Goal: Task Accomplishment & Management: Complete application form

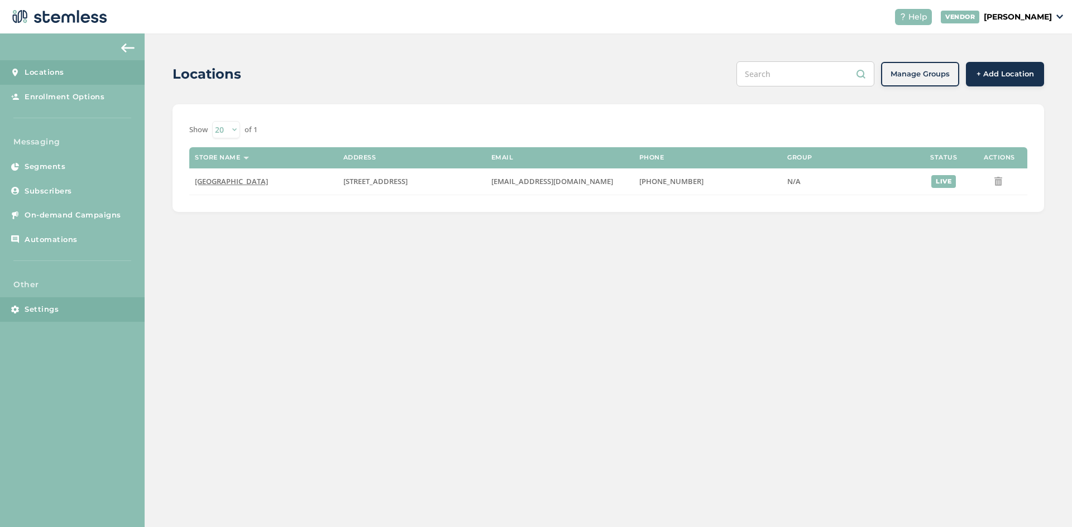
click at [36, 305] on span "Settings" at bounding box center [42, 309] width 34 height 11
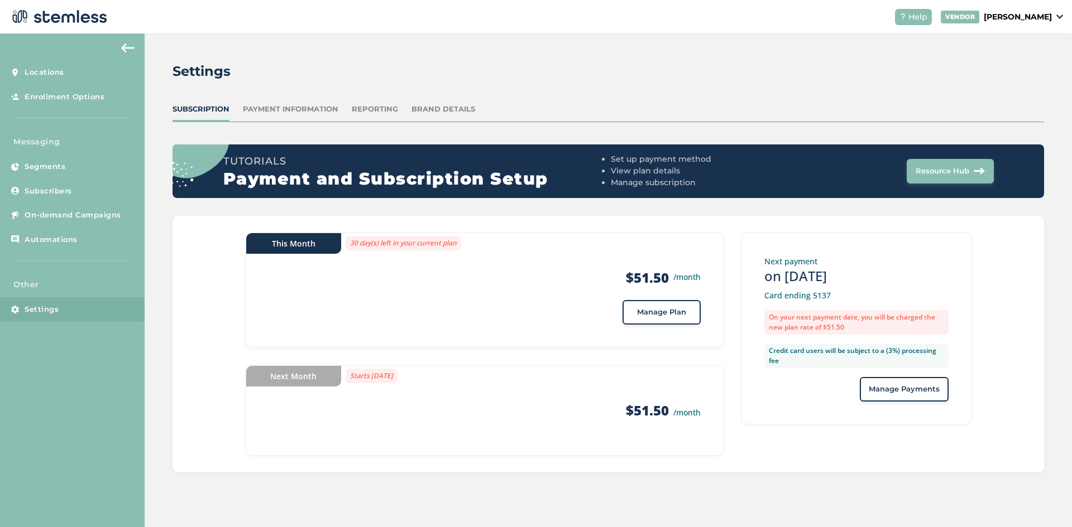
click at [675, 315] on span "Manage Plan" at bounding box center [661, 312] width 49 height 11
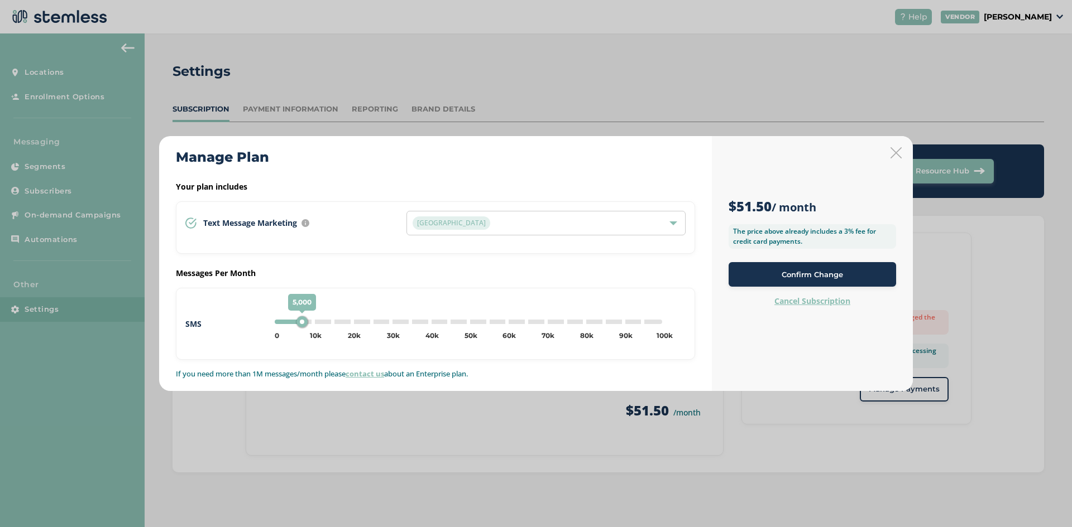
type input "10000"
drag, startPoint x: 278, startPoint y: 322, endPoint x: 315, endPoint y: 322, distance: 36.8
click at [315, 322] on div "10,000" at bounding box center [315, 321] width 11 height 11
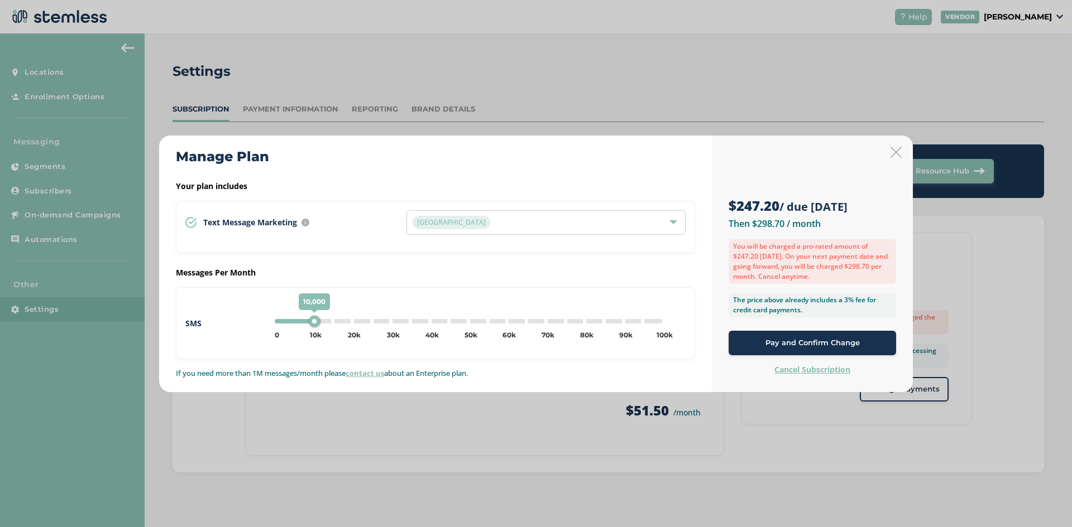
click at [792, 348] on span "Pay and Confirm Change" at bounding box center [812, 343] width 94 height 11
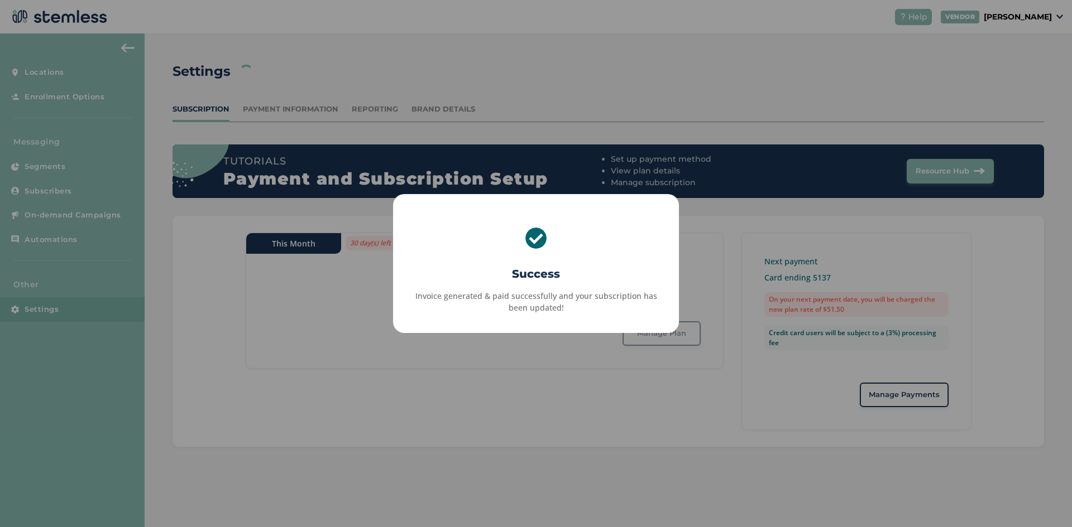
click at [515, 404] on div "× Success Invoice generated & paid successfully and your subscription has been …" at bounding box center [536, 263] width 1072 height 527
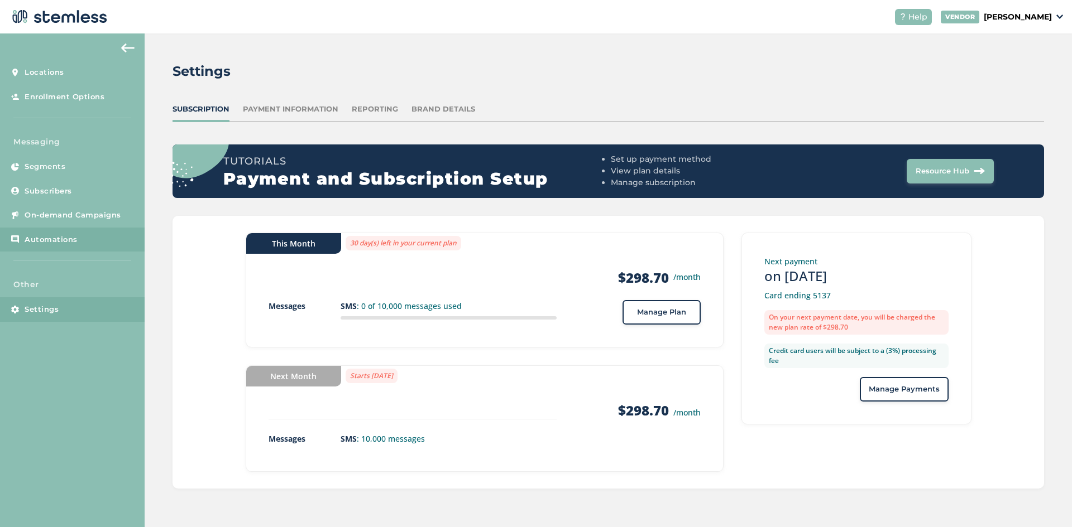
click at [45, 228] on link "Automations" at bounding box center [72, 240] width 145 height 25
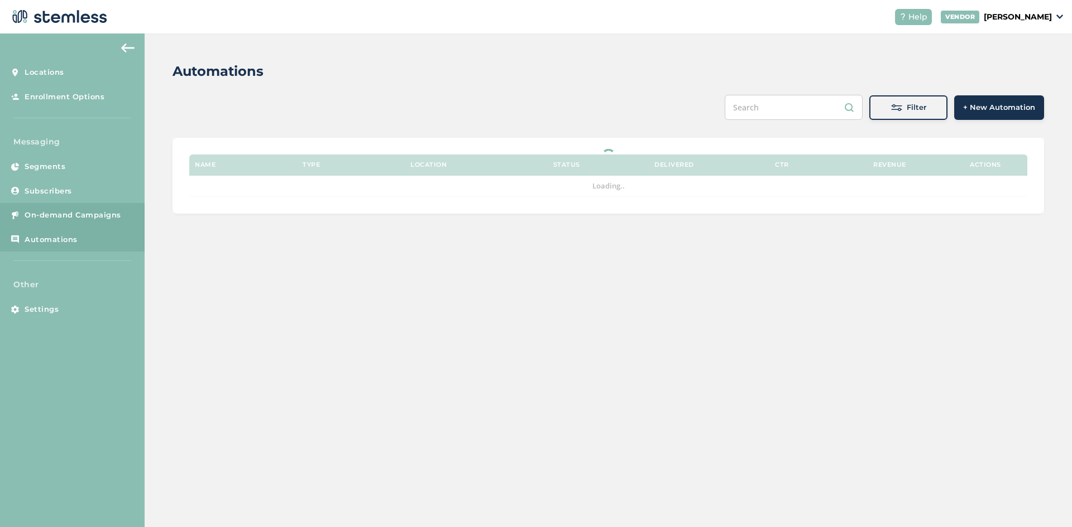
click at [44, 212] on span "On-demand Campaigns" at bounding box center [73, 215] width 97 height 11
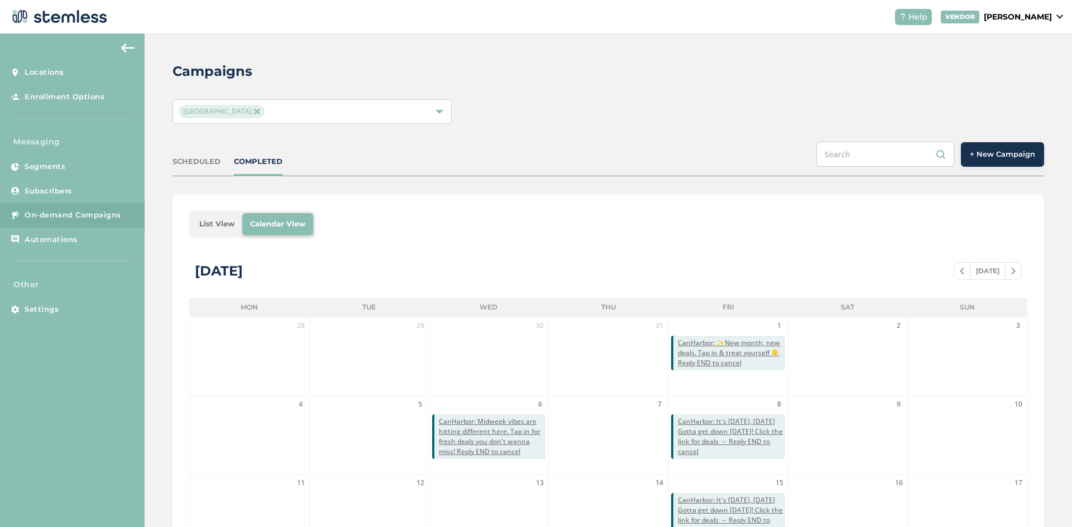
click at [990, 159] on span "+ New Campaign" at bounding box center [1002, 154] width 65 height 11
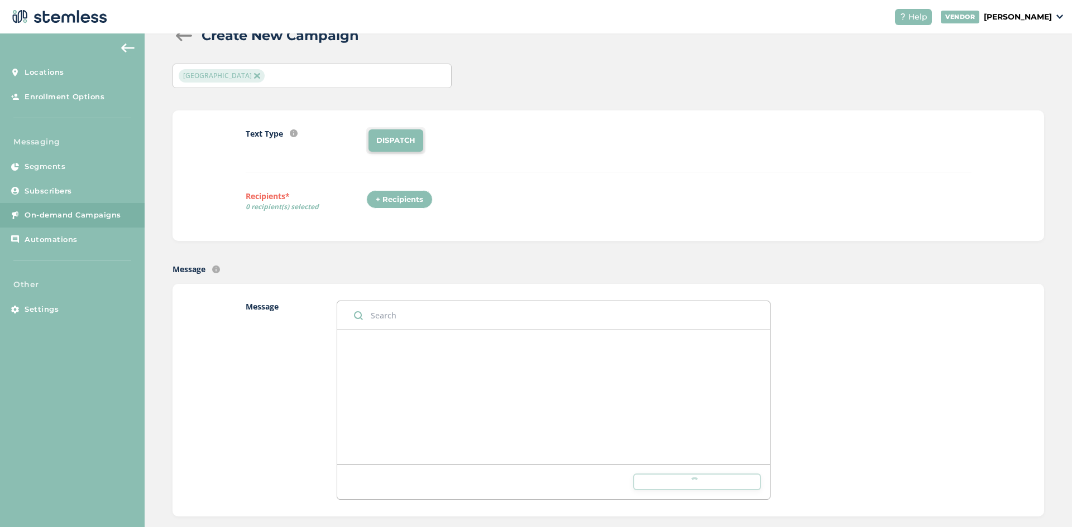
scroll to position [56, 0]
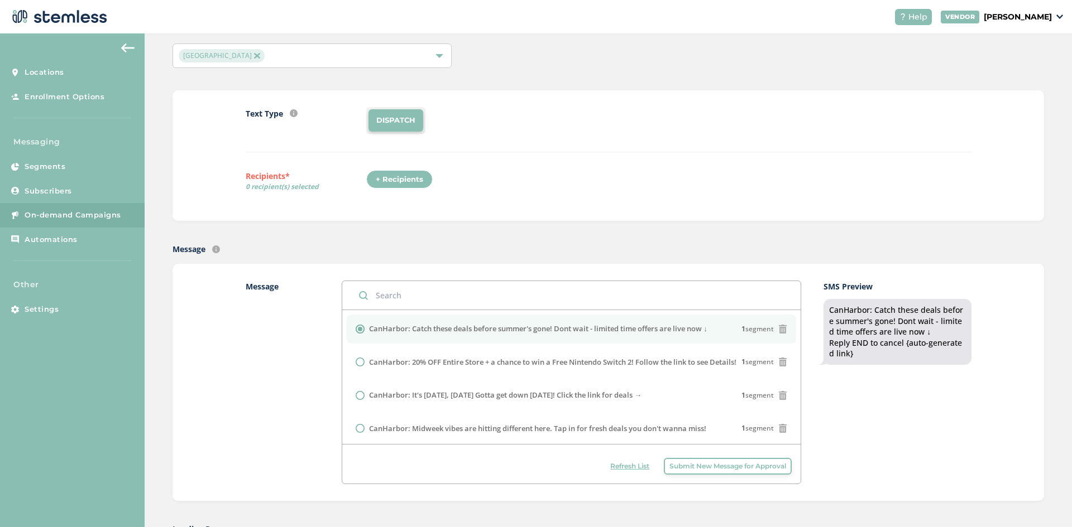
click at [751, 471] on span "Submit New Message for Approval" at bounding box center [727, 467] width 117 height 10
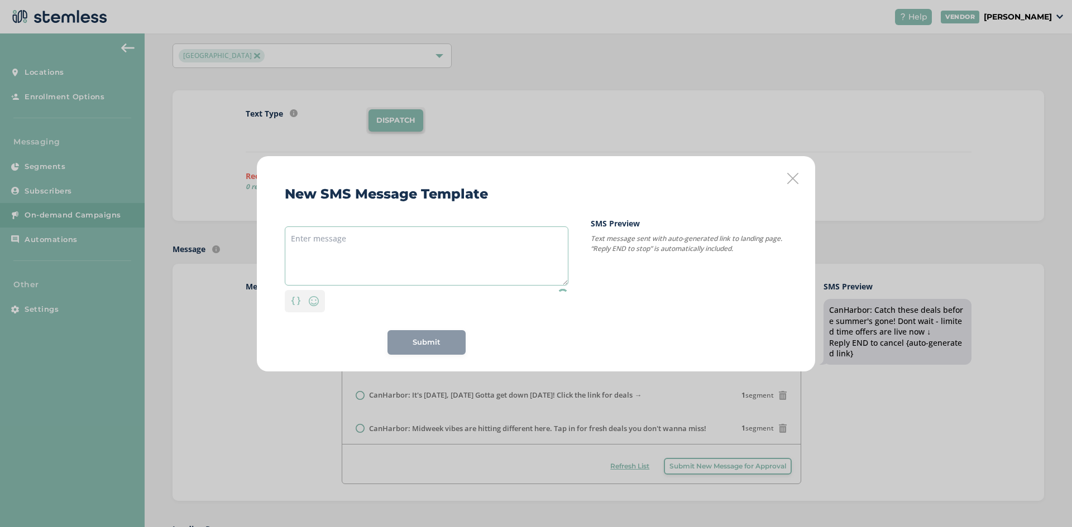
click at [451, 256] on textarea at bounding box center [427, 256] width 284 height 59
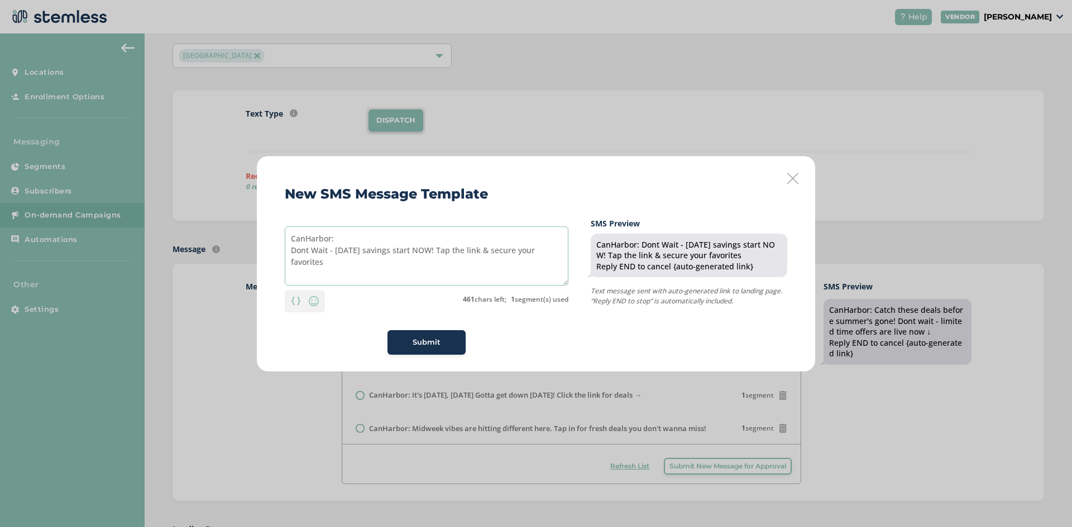
drag, startPoint x: 330, startPoint y: 266, endPoint x: 492, endPoint y: 252, distance: 163.1
click at [492, 252] on textarea "CanHarbor: Dont Wait - [DATE] savings start NOW! Tap the link & secure your fav…" at bounding box center [427, 256] width 284 height 59
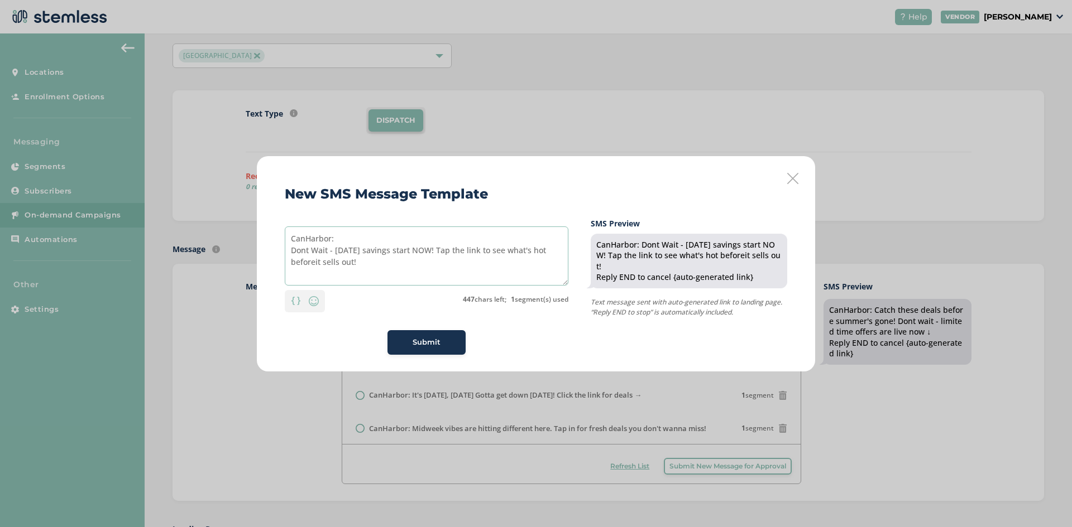
click at [316, 264] on textarea "CanHarbor: Dont Wait - [DATE] savings start NOW! Tap the link to see what's hot…" at bounding box center [427, 256] width 284 height 59
click at [316, 265] on textarea "CanHarbor: Dont Wait - [DATE] savings start NOW! Tap the link to see what's hot…" at bounding box center [427, 256] width 284 height 59
click at [372, 268] on textarea "CanHarbor: Dont Wait - [DATE] savings start NOW! Tap the link to see what's hot…" at bounding box center [427, 256] width 284 height 59
click at [356, 264] on textarea "CanHarbor: Dont Wait - [DATE] savings start NOW! Tap the link to see what's hot…" at bounding box center [427, 256] width 284 height 59
click at [358, 264] on textarea "CanHarbor: Dont Wait - [DATE] savings start NOW! Tap the link to see what's hot…" at bounding box center [427, 256] width 284 height 59
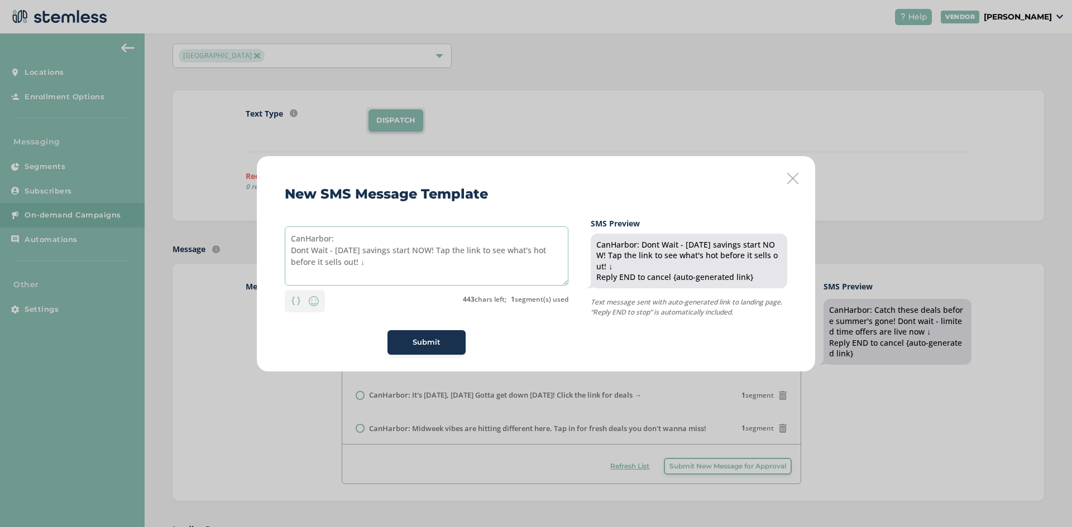
click at [389, 262] on textarea "CanHarbor: Dont Wait - [DATE] savings start NOW! Tap the link to see what's hot…" at bounding box center [427, 256] width 284 height 59
type textarea "CanHarbor: Dont Wait - [DATE] savings start NOW! Tap the link to see what's hot…"
click at [449, 339] on div "Submit" at bounding box center [426, 342] width 60 height 11
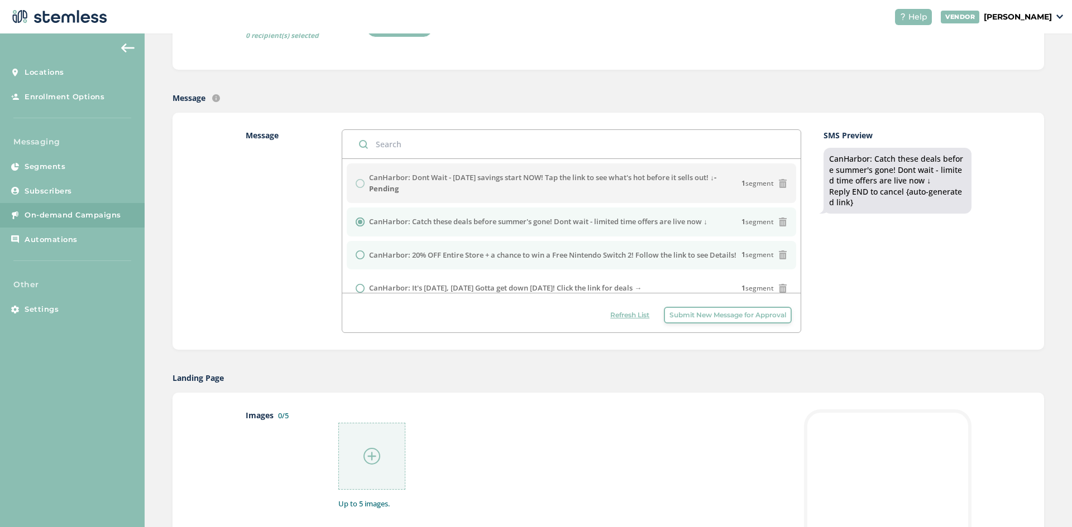
scroll to position [167, 0]
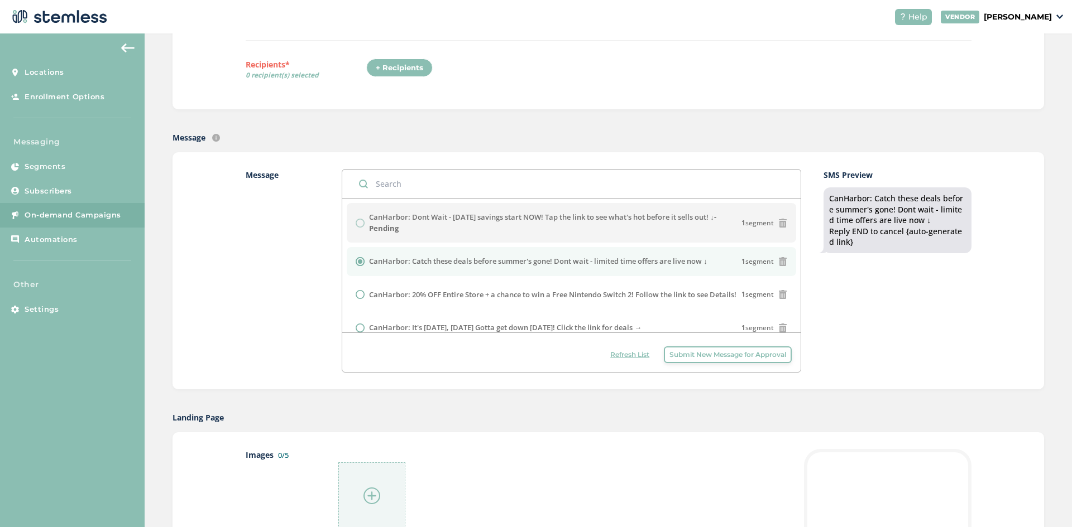
click at [618, 352] on span "Refresh List" at bounding box center [629, 355] width 39 height 10
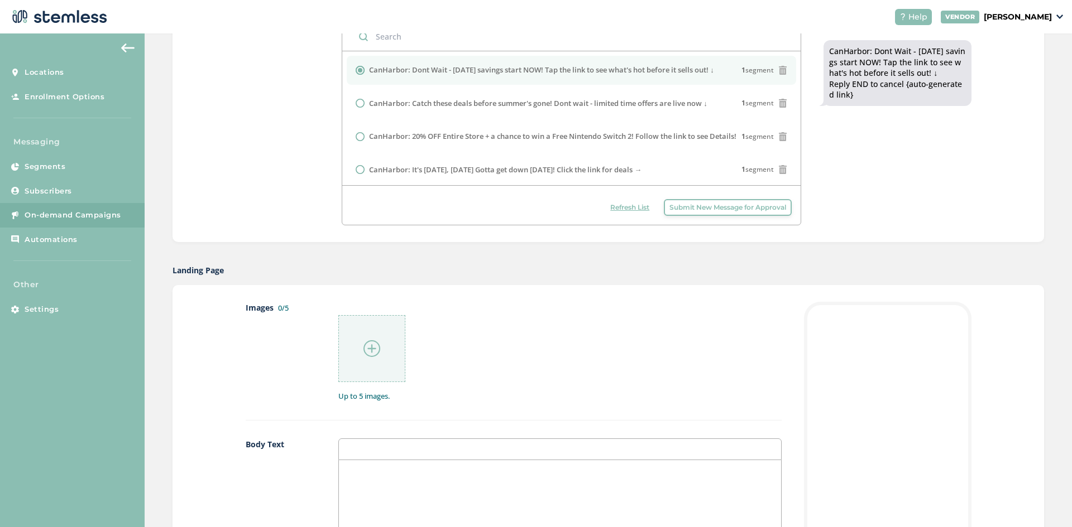
scroll to position [335, 0]
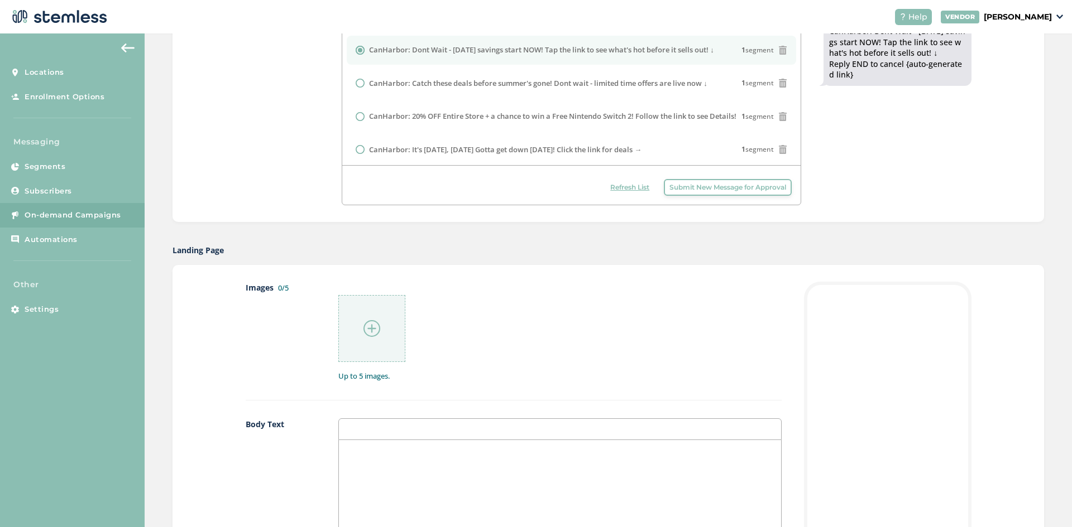
click at [366, 325] on img at bounding box center [371, 328] width 17 height 17
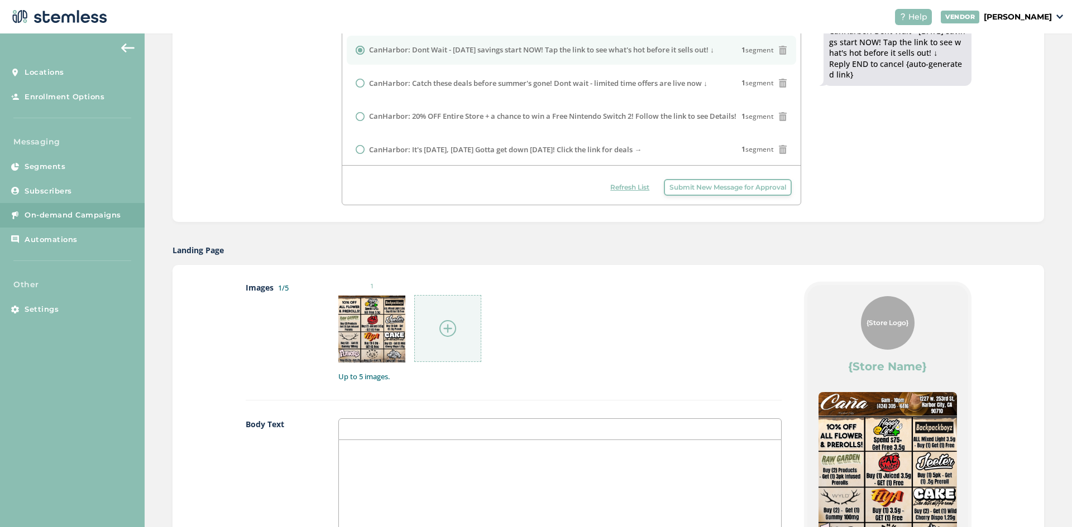
click at [433, 338] on div at bounding box center [447, 328] width 67 height 67
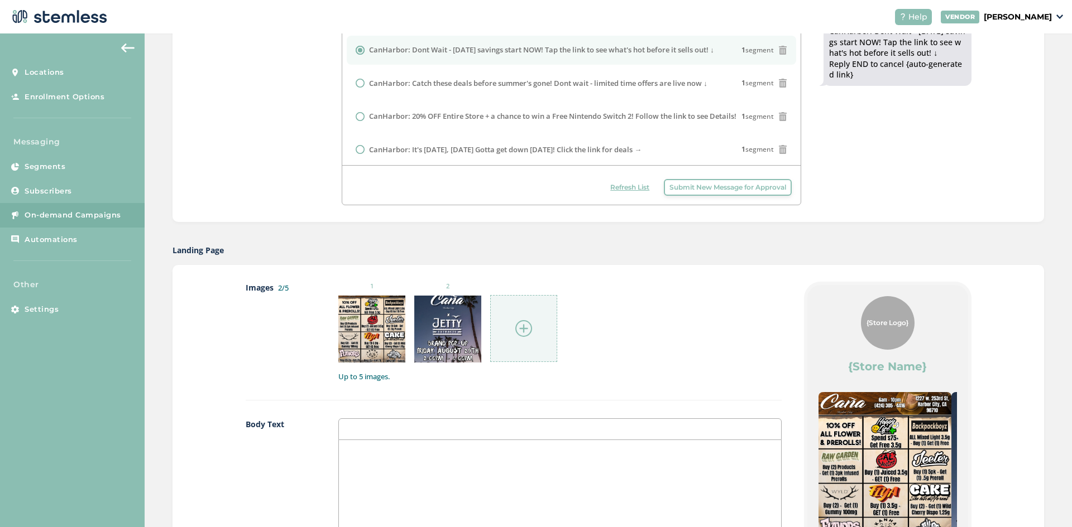
click at [521, 314] on div at bounding box center [523, 328] width 67 height 67
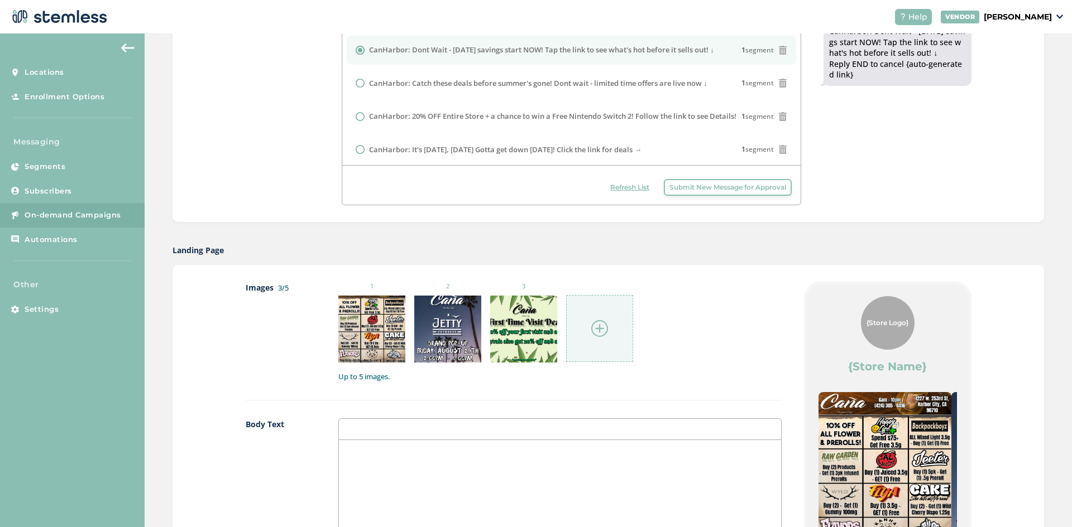
click at [591, 328] on img at bounding box center [599, 328] width 17 height 17
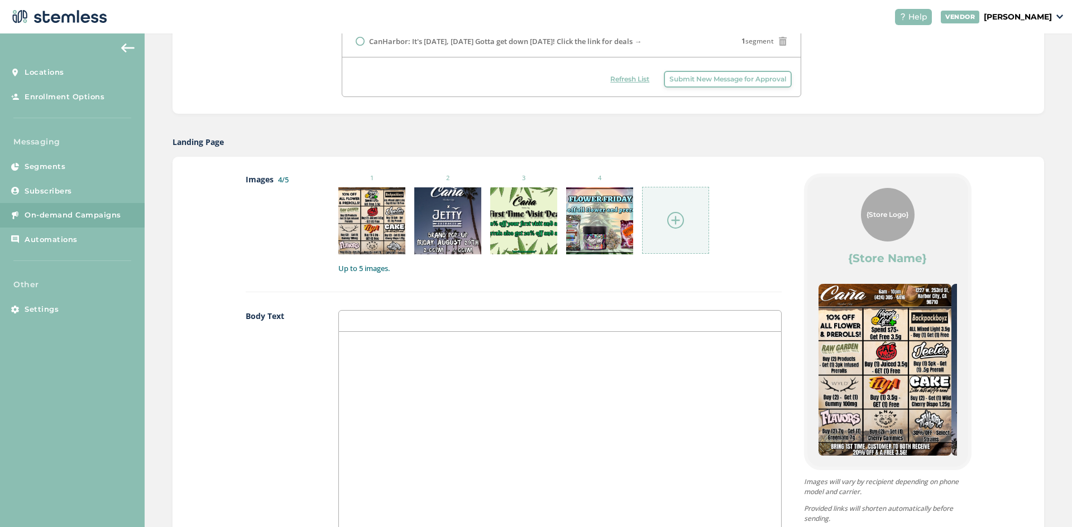
scroll to position [447, 0]
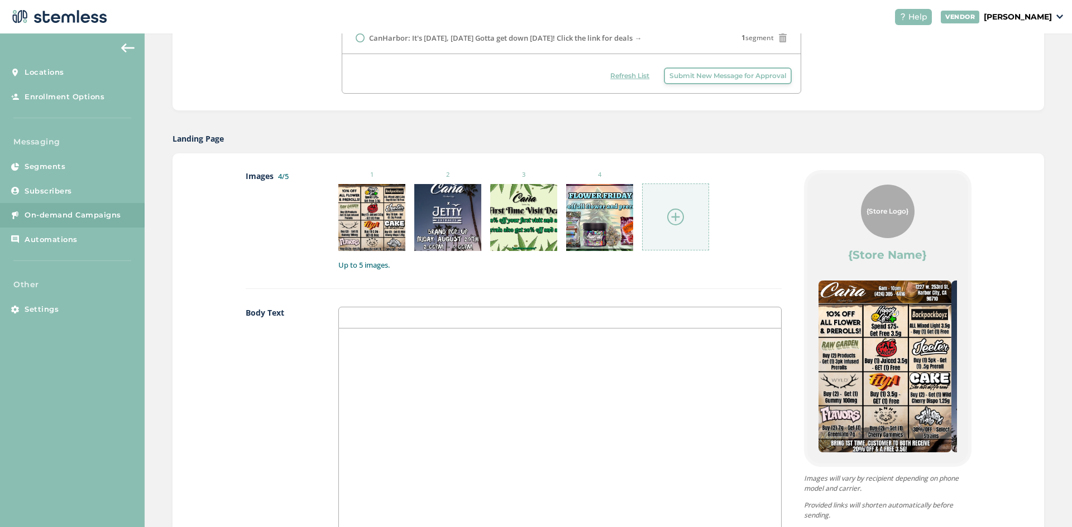
click at [440, 364] on div at bounding box center [560, 440] width 442 height 223
click at [356, 346] on p "🔥🔥" at bounding box center [559, 340] width 425 height 10
click at [364, 335] on div "🔥🦅🦅🔥" at bounding box center [560, 440] width 442 height 223
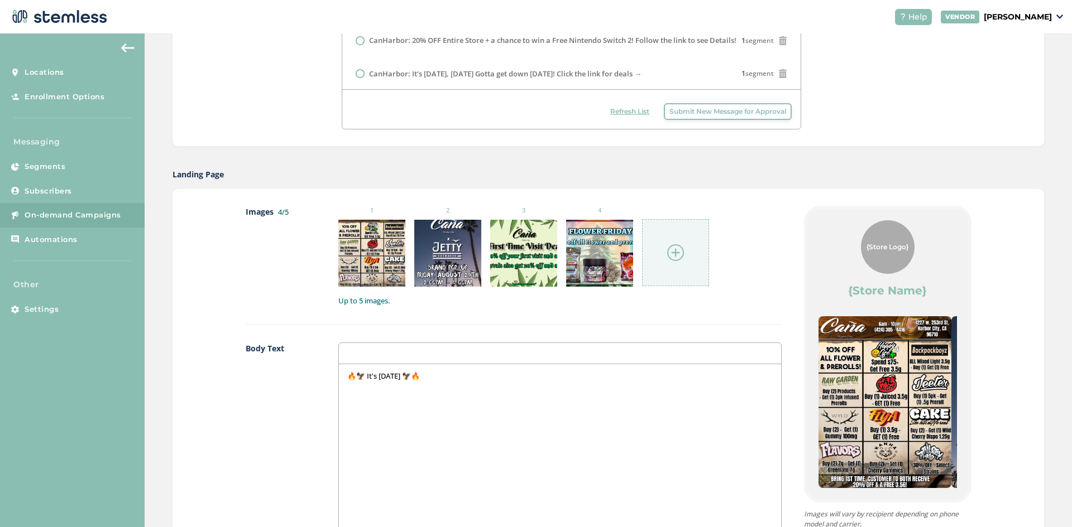
scroll to position [391, 0]
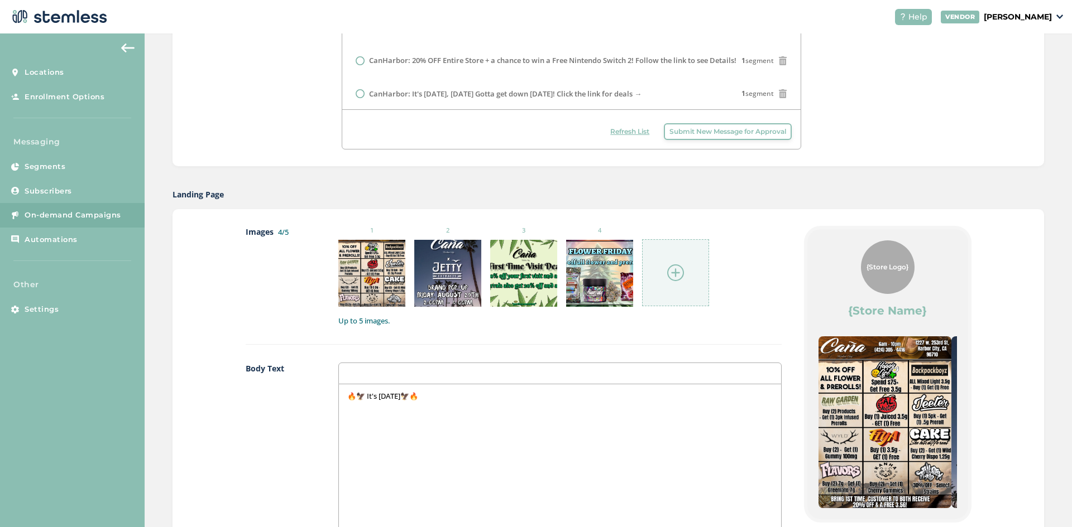
click at [455, 403] on div "🔥🦅 It's [DATE]🦅🔥" at bounding box center [560, 496] width 442 height 223
click at [376, 399] on p "🔥🦅 It's [DATE]🦅🔥" at bounding box center [559, 396] width 425 height 10
click at [420, 404] on div "🔥🦅 IT'S [DATE]🦅🔥" at bounding box center [560, 496] width 442 height 223
click at [560, 419] on div "🔥🦅 IT'S [DATE] WEEKEND, CANA FAM🦅🔥" at bounding box center [560, 496] width 442 height 223
click at [821, 157] on div "Message CanHarbor: Dont Wait - [DATE] savings start NOW! Tap the link to see wh…" at bounding box center [607, 47] width 871 height 237
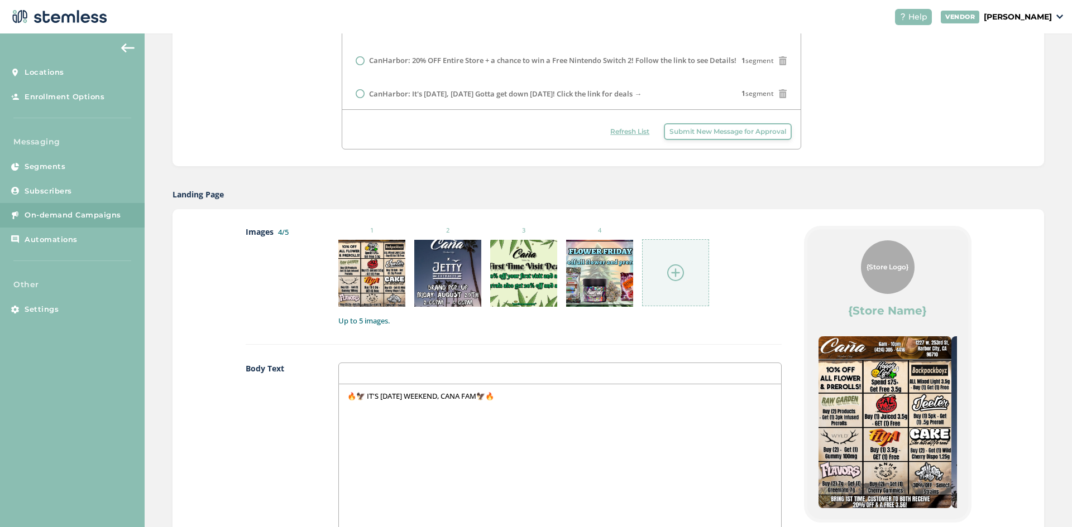
click at [391, 421] on p at bounding box center [559, 417] width 425 height 10
click at [354, 419] on p "🌿🌿" at bounding box center [559, 417] width 425 height 10
click at [462, 425] on div "🔥🦅 IT'S [DATE] WEEKEND, CANA FAM🦅🔥 🌿[DATE] ONLY: 10% OFF all flowe+ prerolls" at bounding box center [560, 496] width 442 height 223
click at [543, 422] on p "🌿[DATE] ONLY: 10% OFF all flower + prerolls" at bounding box center [559, 417] width 425 height 10
click at [358, 434] on div "🔥🦅 IT'S [DATE] WEEKEND, CANA FAM🦅🔥 🌿[DATE] ONLY: 10% OFF all flower + prerolls!…" at bounding box center [560, 496] width 442 height 223
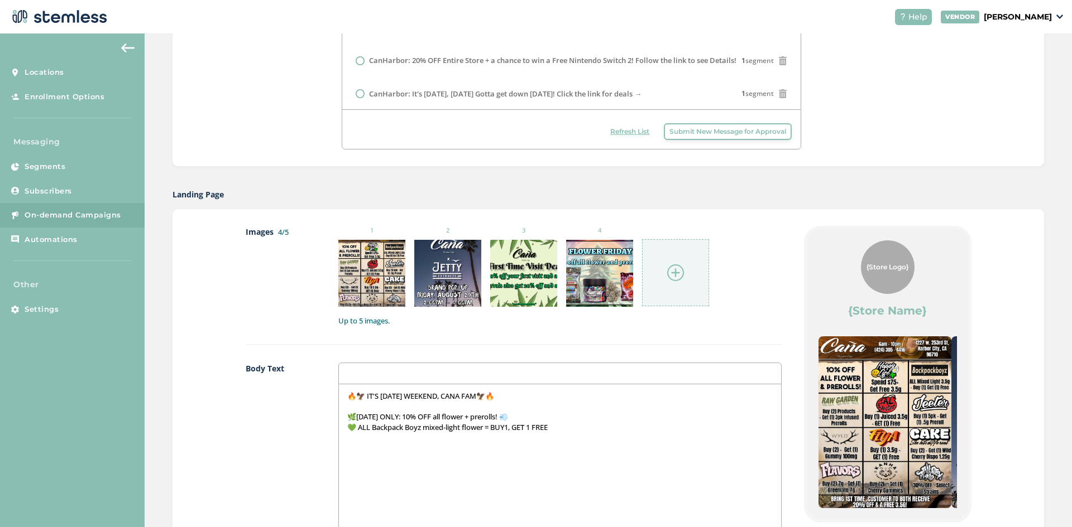
click at [508, 432] on p "💚 ALL Backpack Boyz mixed-light flower = BUY1, GET 1 FREE" at bounding box center [559, 428] width 425 height 10
click at [579, 435] on div "🔥🦅 IT'S [DATE] WEEKEND, CANA FAM🦅🔥 🌿[DATE] ONLY: 10% OFF all flower + prerolls!…" at bounding box center [560, 496] width 442 height 223
click at [354, 440] on p "✨✨" at bounding box center [559, 438] width 425 height 10
click at [582, 438] on p "✨Plus TONS of other BOGO deals + crazy discounts everywhere! 💥🛒" at bounding box center [559, 438] width 425 height 10
drag, startPoint x: 354, startPoint y: 457, endPoint x: 424, endPoint y: 501, distance: 82.1
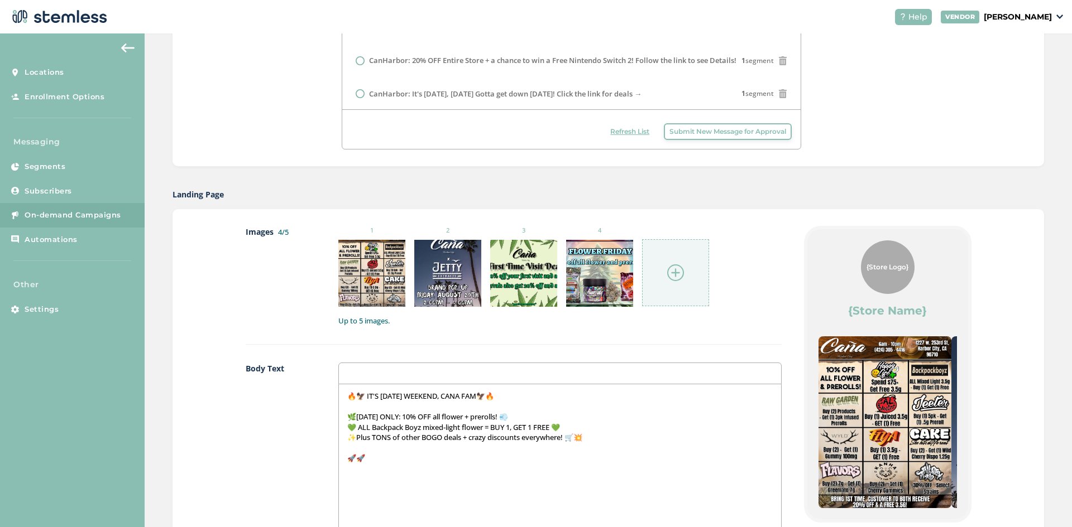
click at [354, 458] on p "🚀🚀" at bounding box center [559, 458] width 425 height 10
click at [495, 476] on div "🔥🦅 IT'S [DATE] WEEKEND, CANA FAM🦅🔥 🌿[DATE] ONLY: 10% OFF all flower + prerolls!…" at bounding box center [560, 496] width 442 height 223
drag, startPoint x: 357, startPoint y: 469, endPoint x: 391, endPoint y: 491, distance: 40.1
click at [362, 473] on p "⏰⏰" at bounding box center [559, 468] width 425 height 10
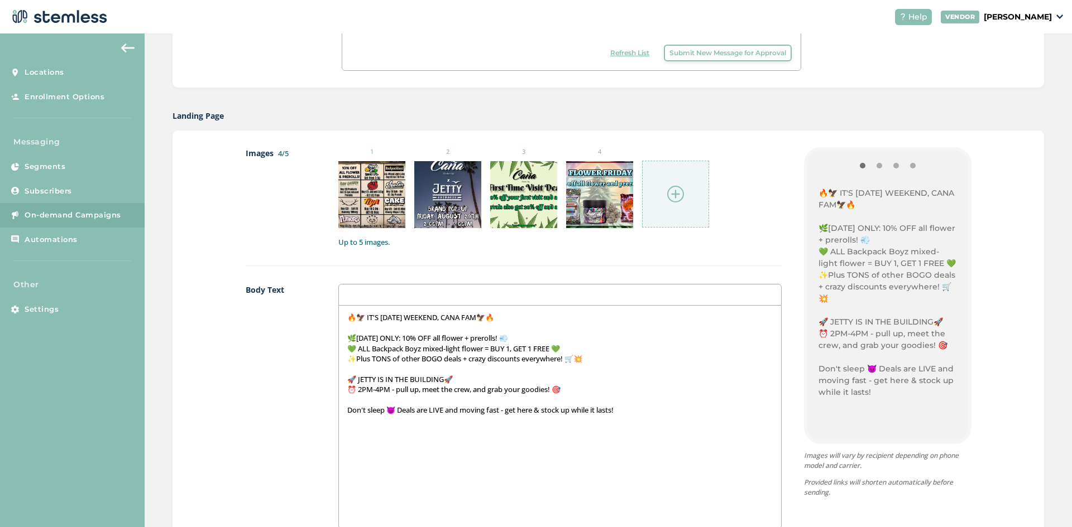
scroll to position [502, 0]
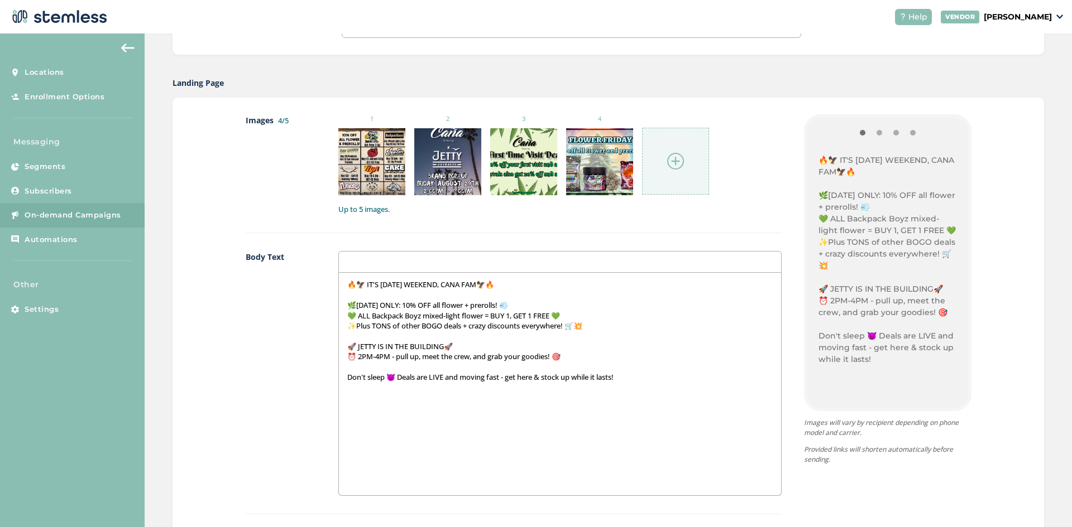
click at [497, 285] on p "🔥🦅 IT'S [DATE] WEEKEND, CANA FAM🦅🔥" at bounding box center [559, 285] width 425 height 10
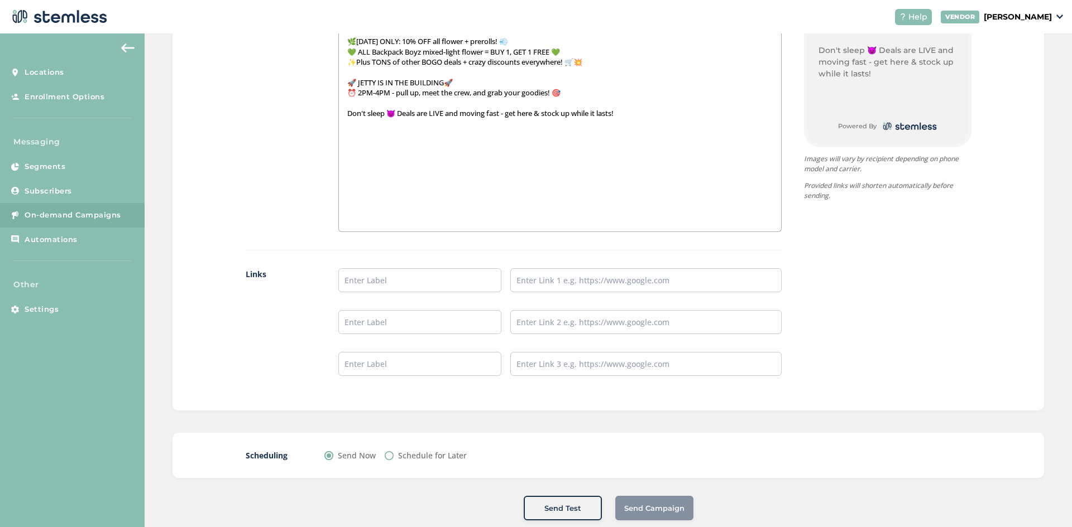
scroll to position [781, 0]
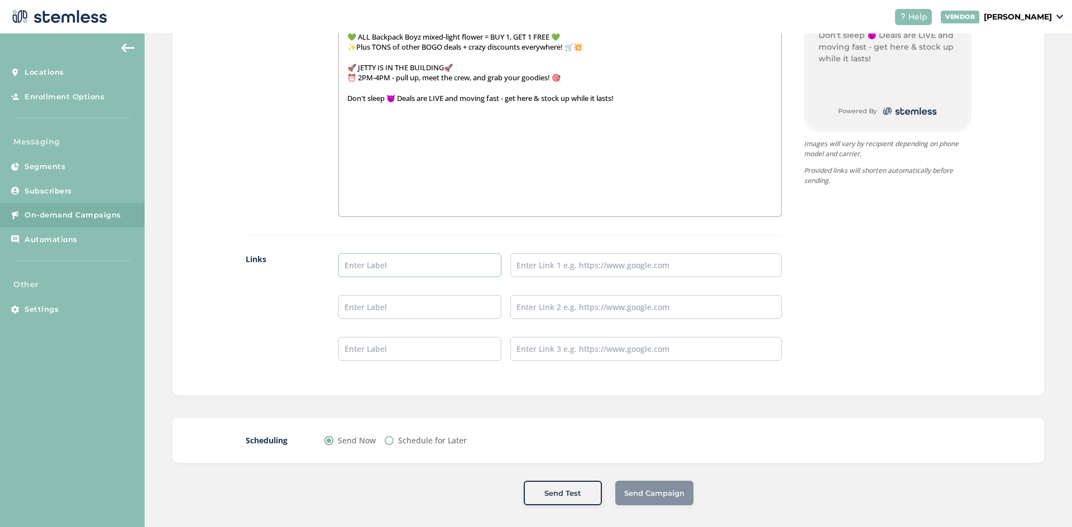
click at [425, 265] on input "text" at bounding box center [419, 265] width 163 height 24
type input "Menu"
click at [535, 271] on input "text" at bounding box center [645, 265] width 271 height 24
type input "[URL][DOMAIN_NAME]"
click at [383, 311] on input "text" at bounding box center [419, 307] width 163 height 24
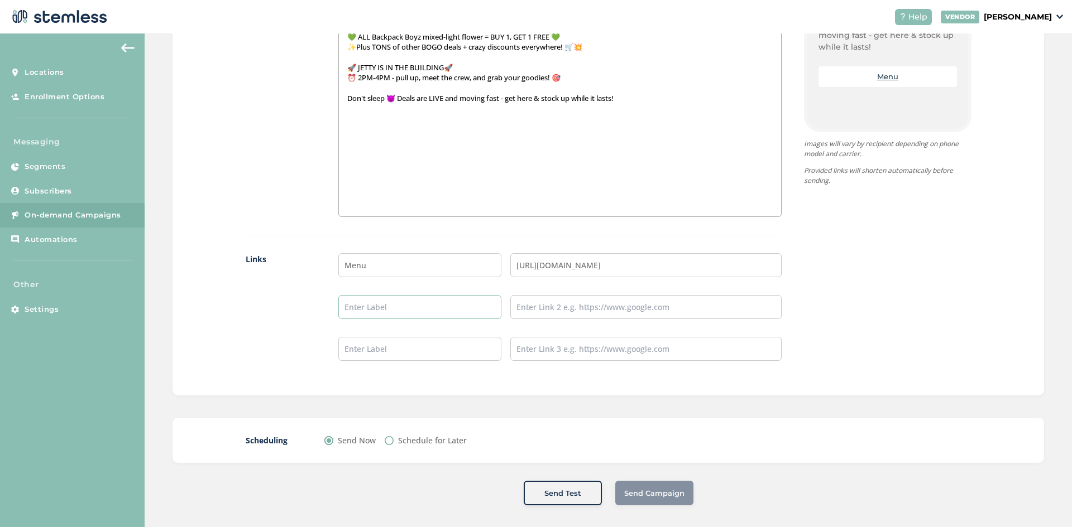
type input "Instagram"
click at [587, 310] on input "text" at bounding box center [645, 307] width 271 height 24
type input "[URL][DOMAIN_NAME]"
click at [394, 347] on input "text" at bounding box center [419, 349] width 163 height 24
type input "TikTok"
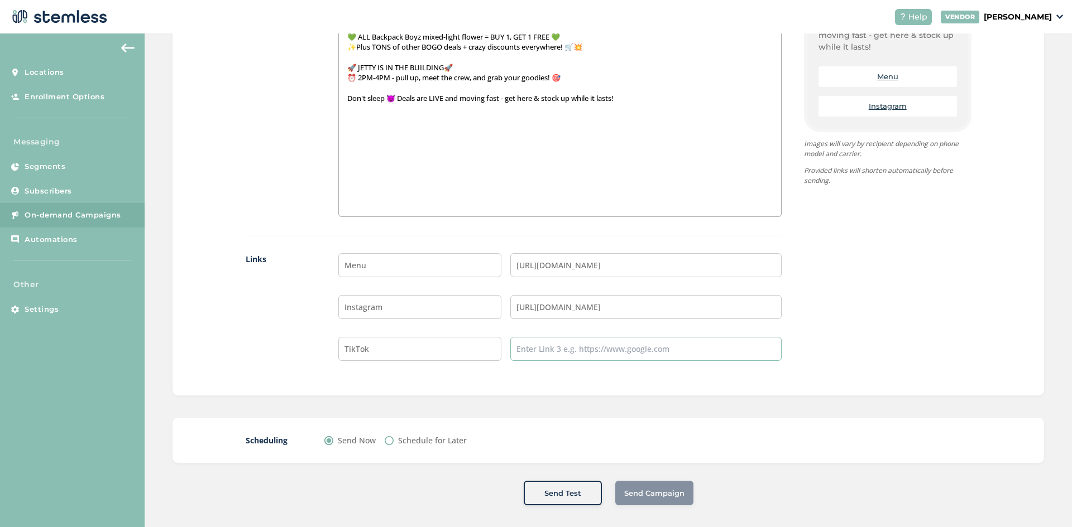
click at [529, 345] on input "text" at bounding box center [645, 349] width 271 height 24
type input "[URL][DOMAIN_NAME][DOMAIN_NAME]"
click at [398, 439] on label "Schedule for Later" at bounding box center [432, 441] width 69 height 12
click at [394, 439] on input "Schedule for Later" at bounding box center [389, 440] width 9 height 9
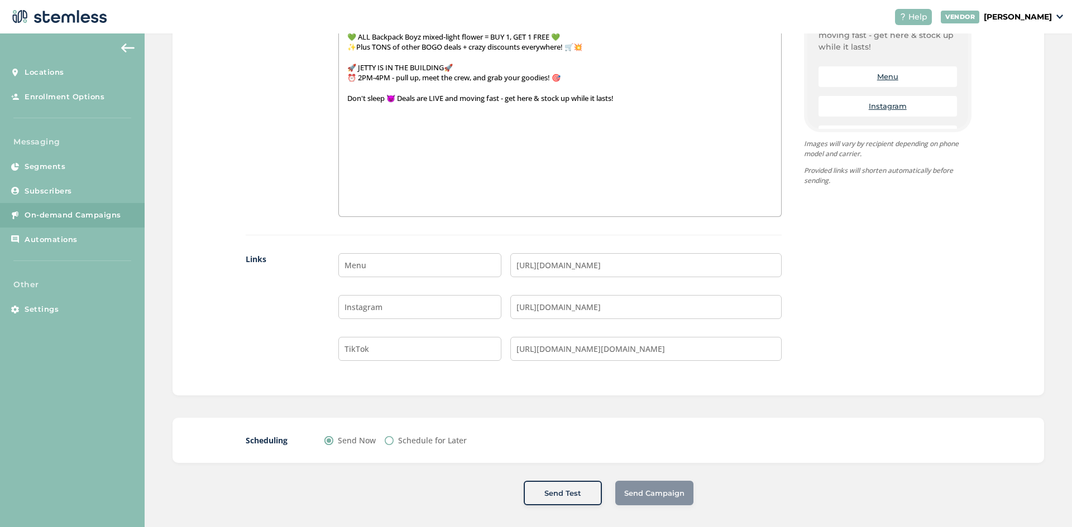
radio input "true"
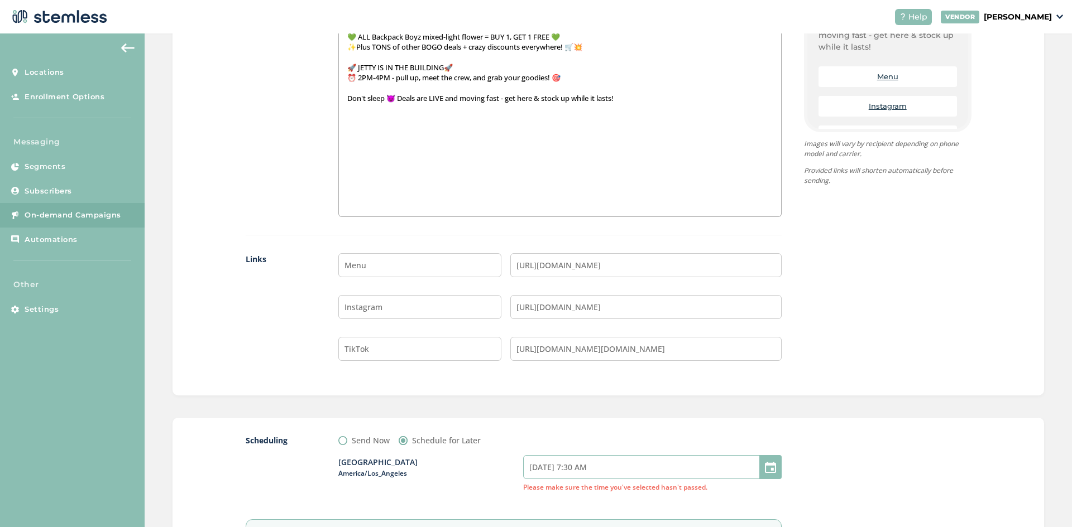
click at [574, 467] on input "[DATE] 7:30 AM" at bounding box center [652, 467] width 258 height 24
select select "7"
select select "30"
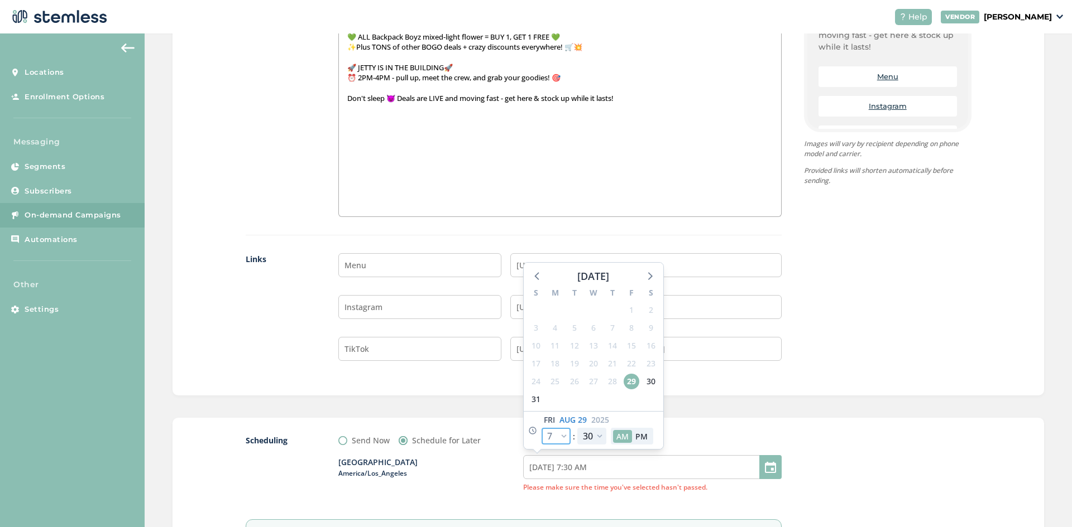
click at [558, 440] on select "12 1 2 3 4 5 6 7 8 9 10 11" at bounding box center [555, 436] width 29 height 17
select select "8"
click at [541, 428] on select "12 1 2 3 4 5 6 7 8 9 10 11" at bounding box center [555, 436] width 29 height 17
type input "[DATE] 8:30 AM"
select select "8"
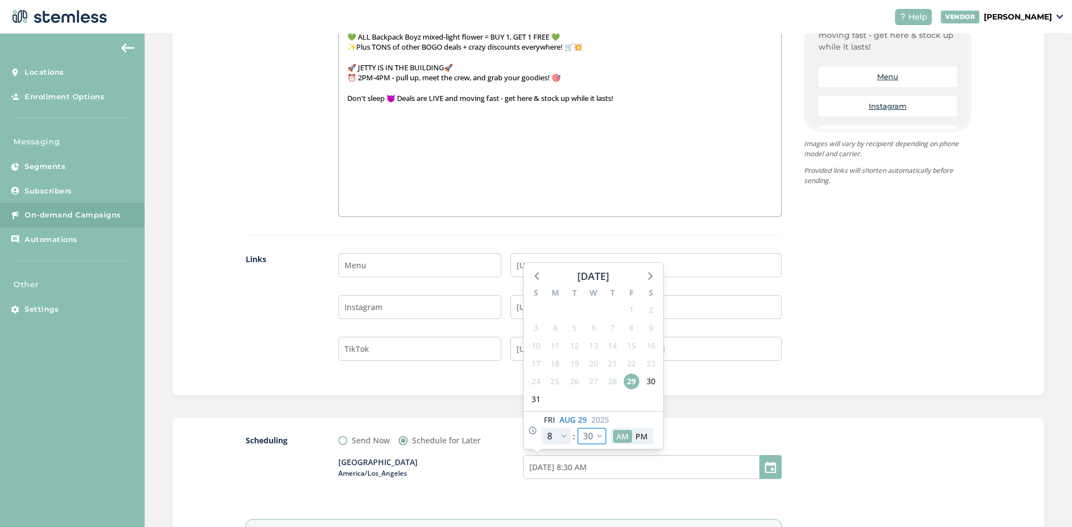
click at [587, 433] on select "00 05 10 15 20 25 30 35 40 45 50 55" at bounding box center [591, 436] width 29 height 17
select select "0"
click at [577, 428] on select "00 05 10 15 20 25 30 35 40 45 50 55" at bounding box center [591, 436] width 29 height 17
type input "[DATE] 8:00 AM"
select select "0"
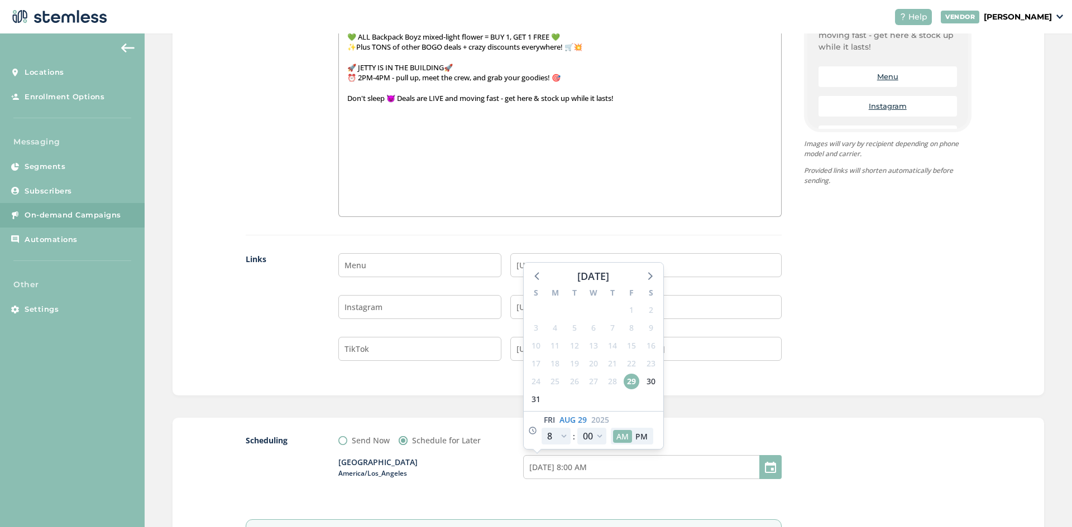
click at [707, 396] on div "Images 4/5 1 2 3 4 Up to 5 images. Body Text 🔥🦅 IT'S [DATE] WEEKEND, CANA FAM!🦅…" at bounding box center [607, 107] width 871 height 577
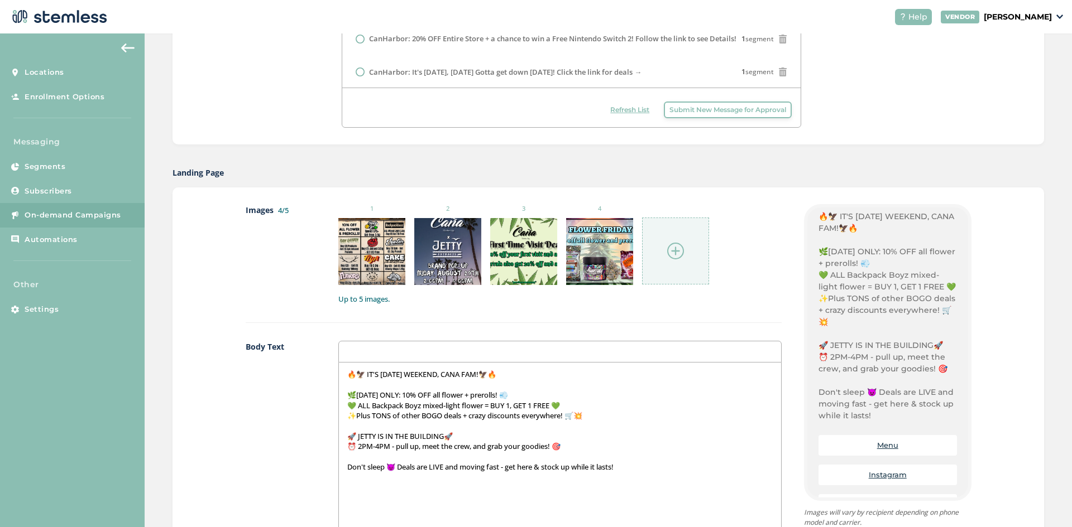
scroll to position [0, 0]
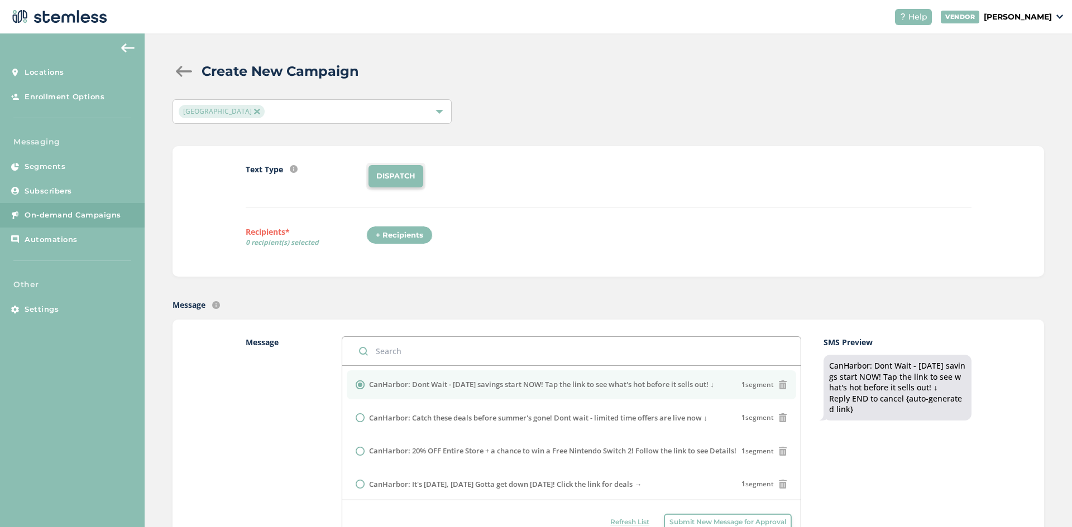
click at [383, 228] on div "+ Recipients" at bounding box center [399, 235] width 66 height 19
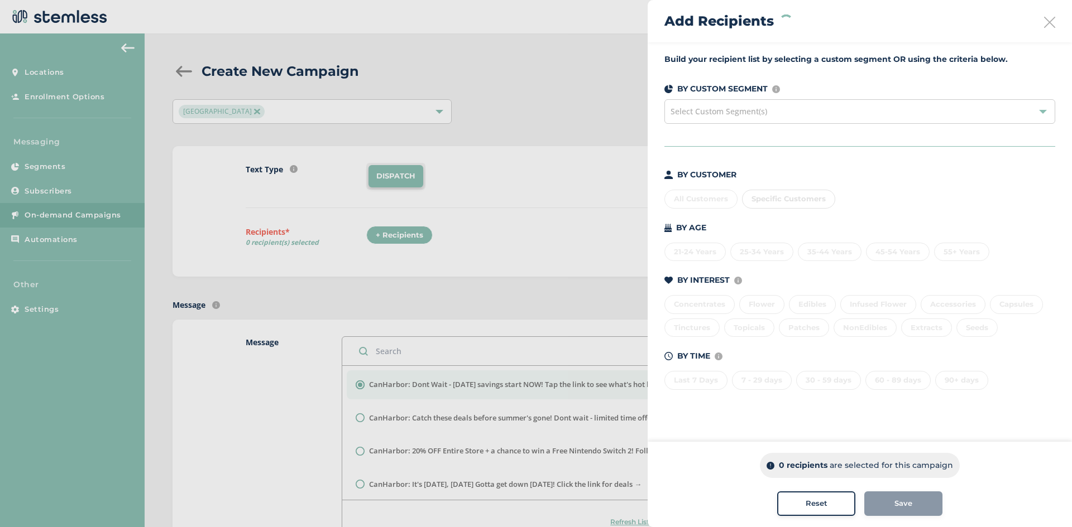
click at [681, 200] on div "All Customers Specific Customers" at bounding box center [859, 196] width 391 height 23
click at [715, 204] on div "All Customers" at bounding box center [700, 199] width 73 height 19
click at [910, 504] on span "Save" at bounding box center [903, 503] width 18 height 11
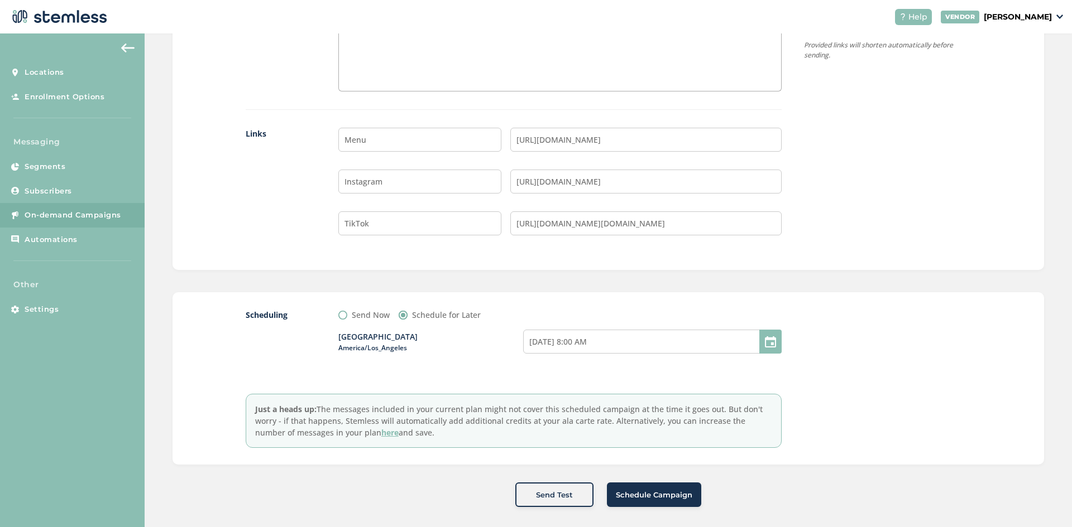
scroll to position [915, 0]
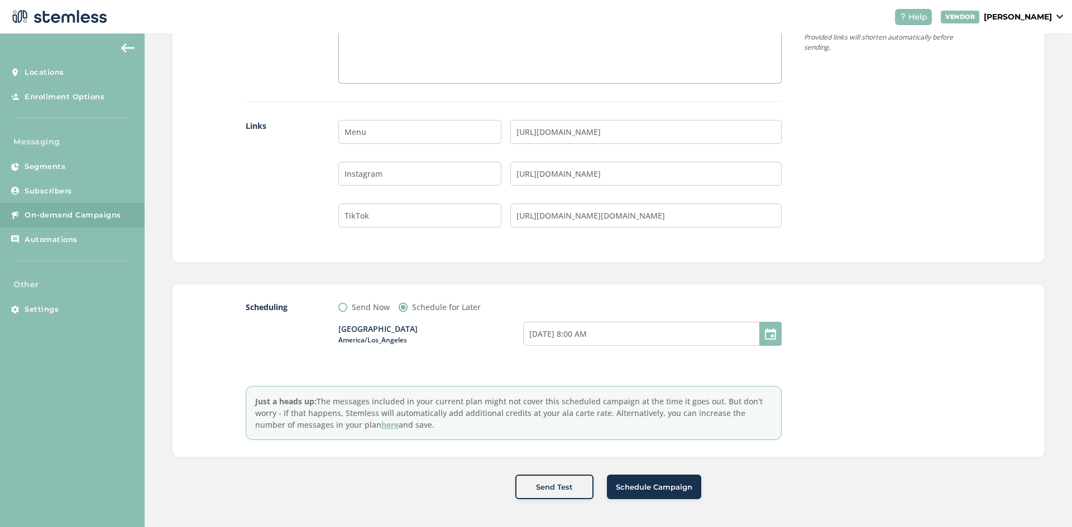
click at [648, 489] on span "Schedule Campaign" at bounding box center [654, 487] width 76 height 11
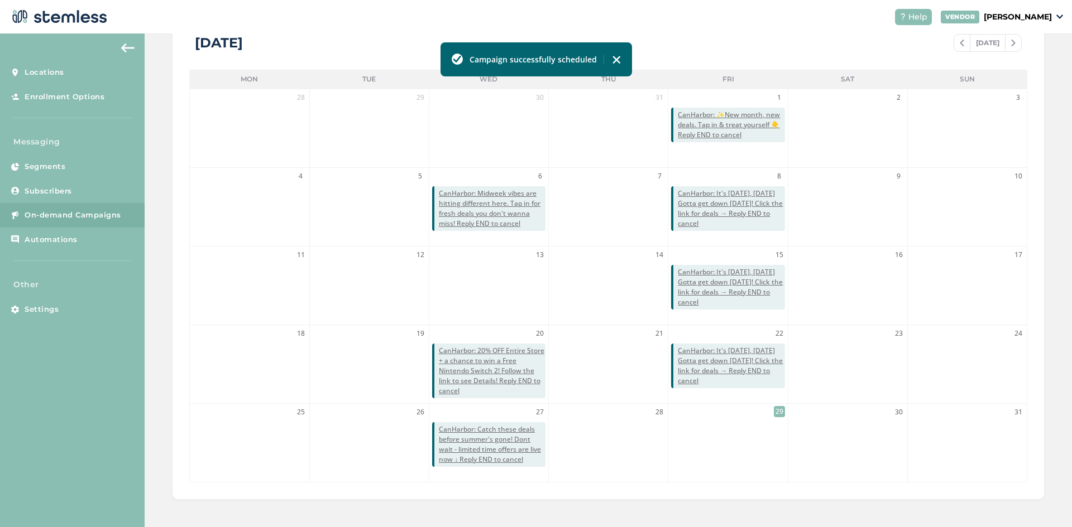
scroll to position [228, 0]
